Goal: Find specific page/section: Find specific page/section

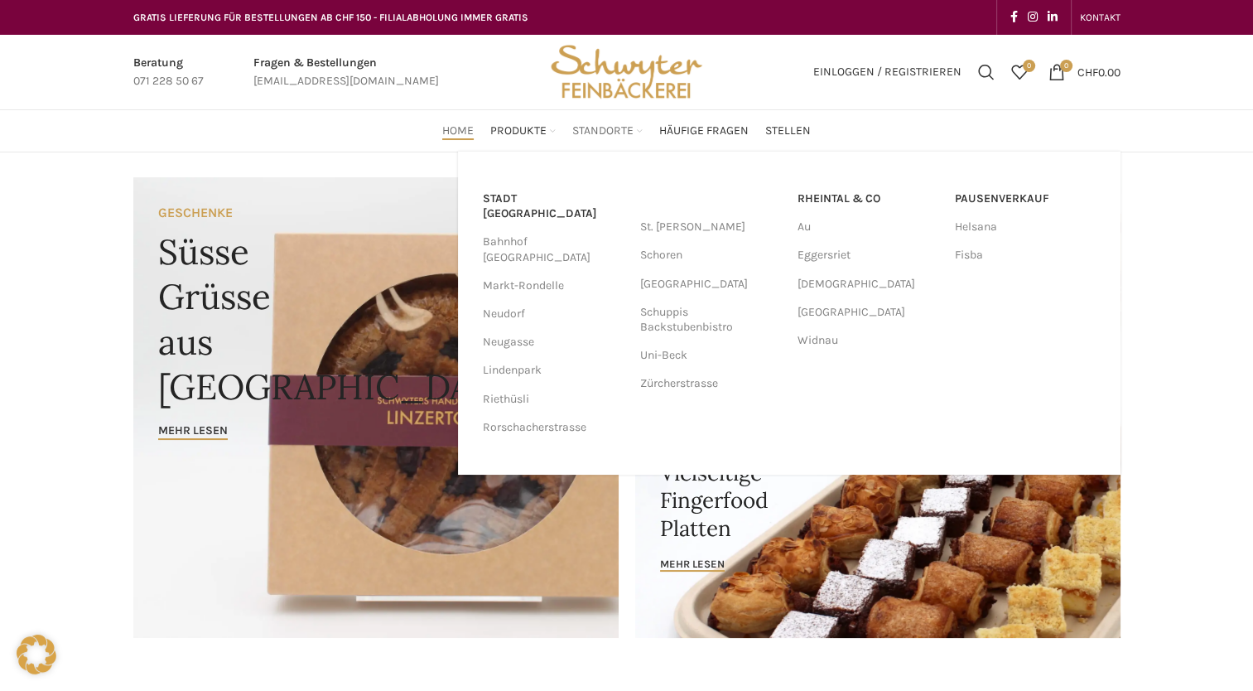
click at [621, 125] on span "Standorte" at bounding box center [602, 131] width 61 height 16
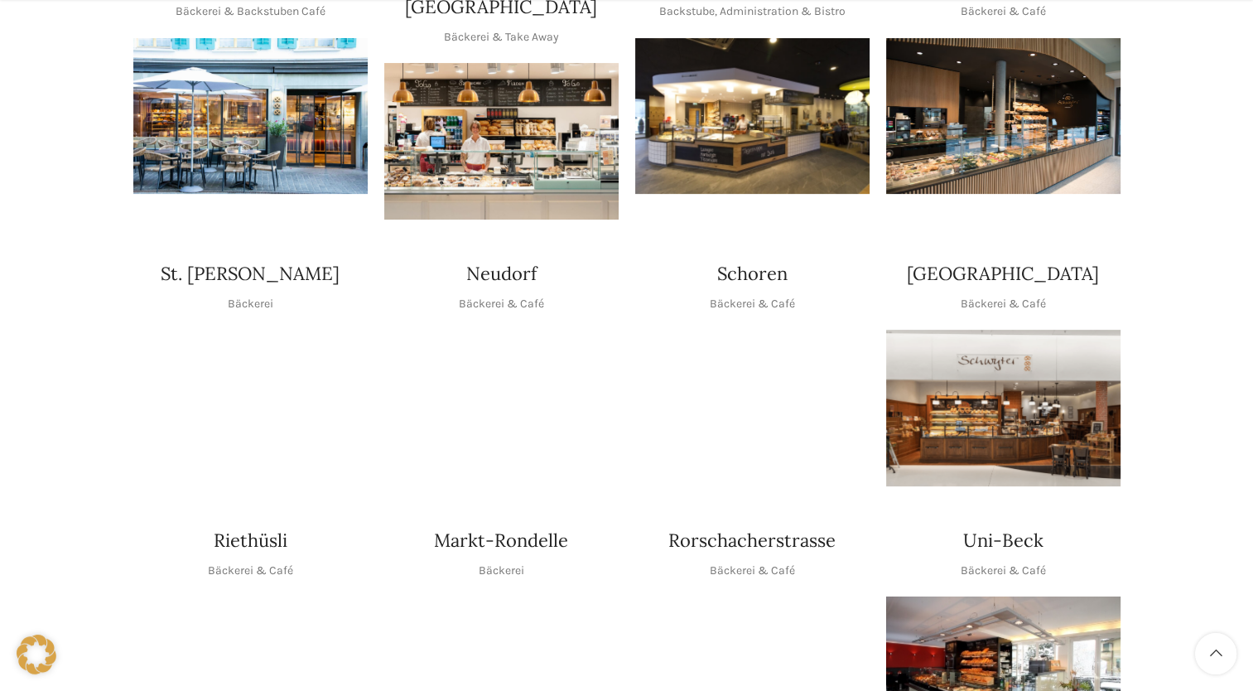
scroll to position [497, 0]
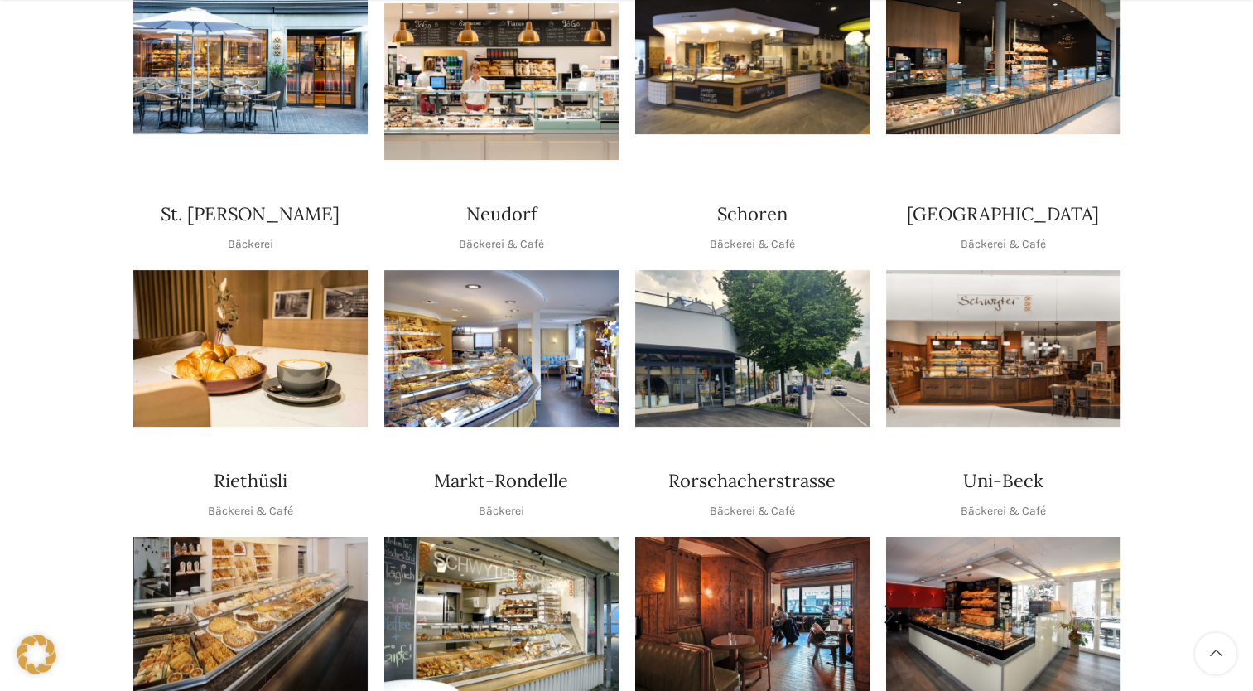
click at [780, 606] on img "1 / 2" at bounding box center [752, 615] width 234 height 156
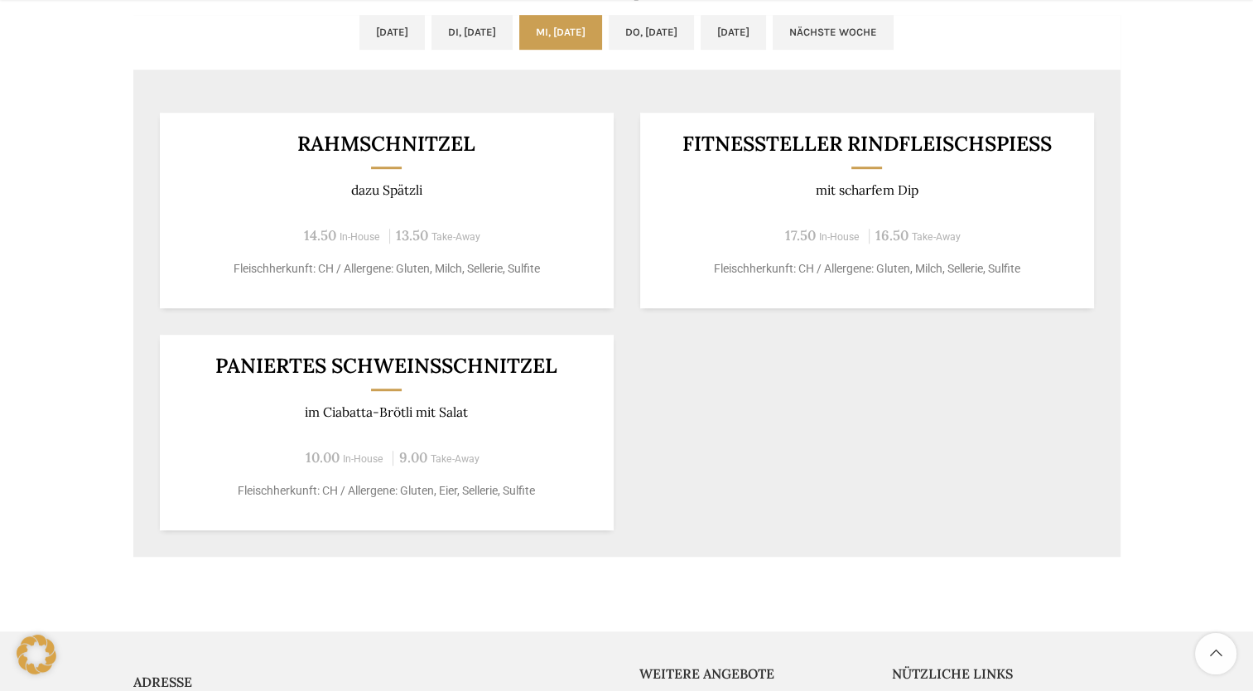
scroll to position [994, 0]
